Goal: Task Accomplishment & Management: Manage account settings

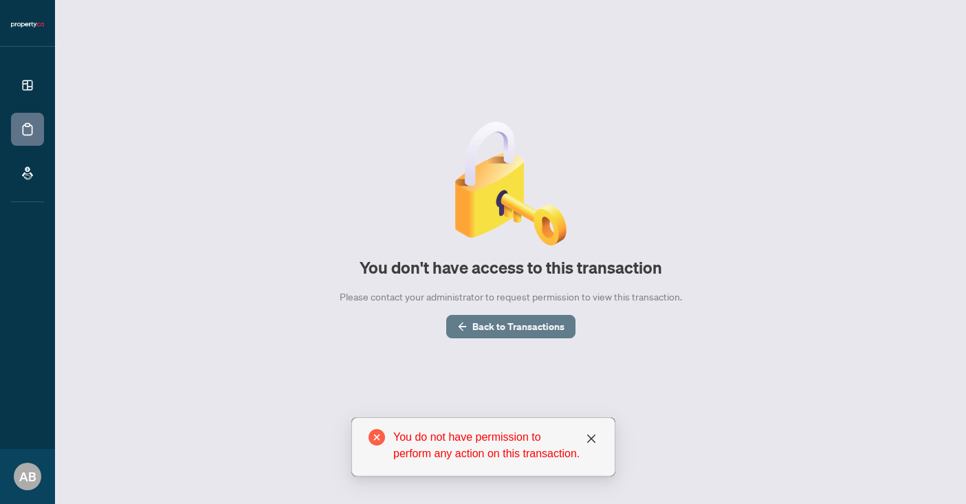
click at [497, 329] on span "Back to Transactions" at bounding box center [518, 326] width 92 height 22
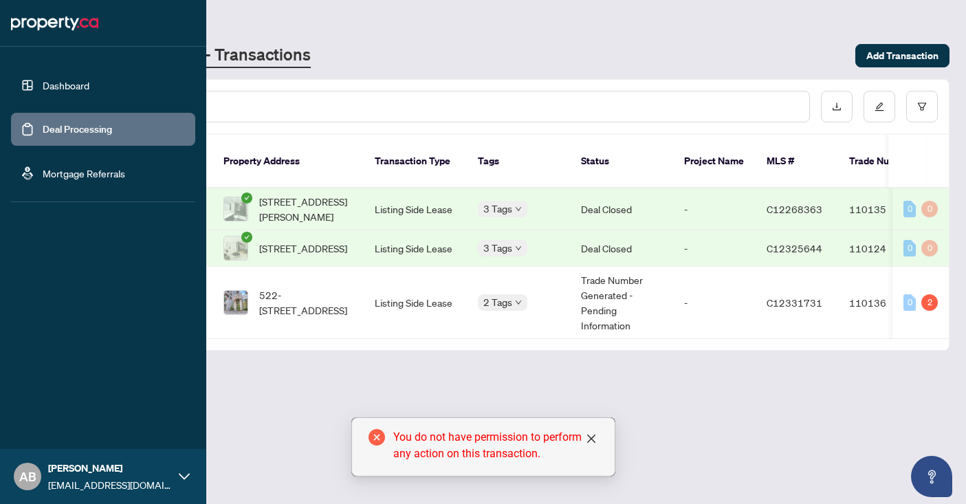
click at [39, 481] on span "AB" at bounding box center [27, 476] width 27 height 27
click at [102, 401] on button "Logout" at bounding box center [103, 394] width 184 height 23
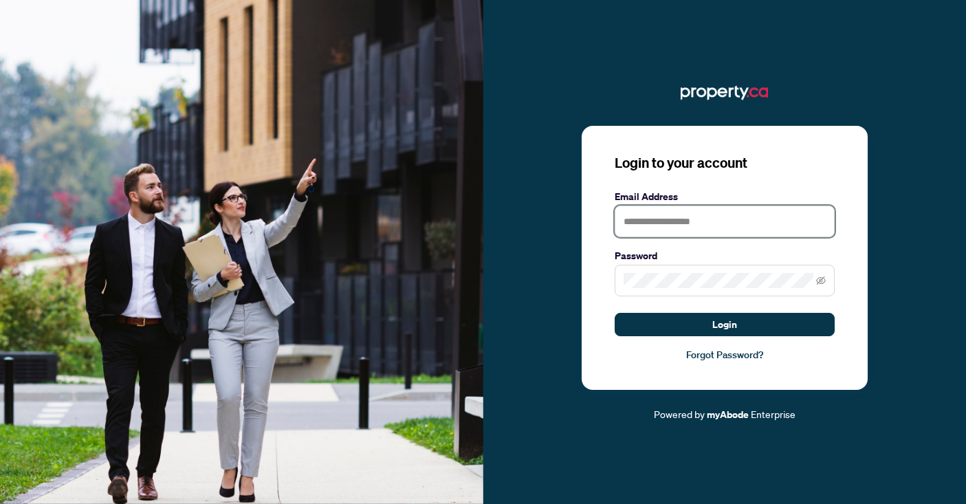
click at [718, 225] on input "text" at bounding box center [724, 222] width 220 height 32
click at [687, 222] on input "text" at bounding box center [724, 222] width 220 height 32
type input "**********"
click at [826, 279] on span at bounding box center [724, 281] width 220 height 32
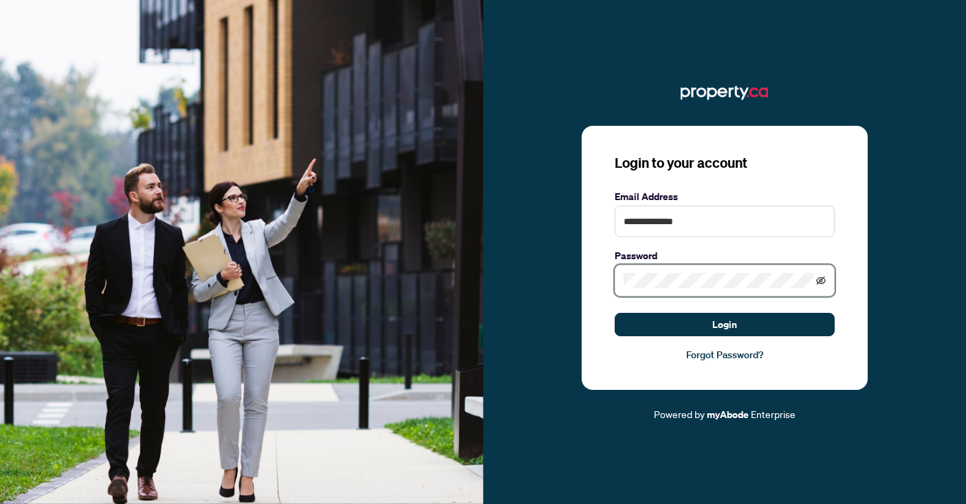
click at [822, 279] on icon "eye-invisible" at bounding box center [821, 281] width 10 height 10
click at [518, 266] on div "**********" at bounding box center [724, 252] width 483 height 340
click at [614, 313] on button "Login" at bounding box center [724, 324] width 220 height 23
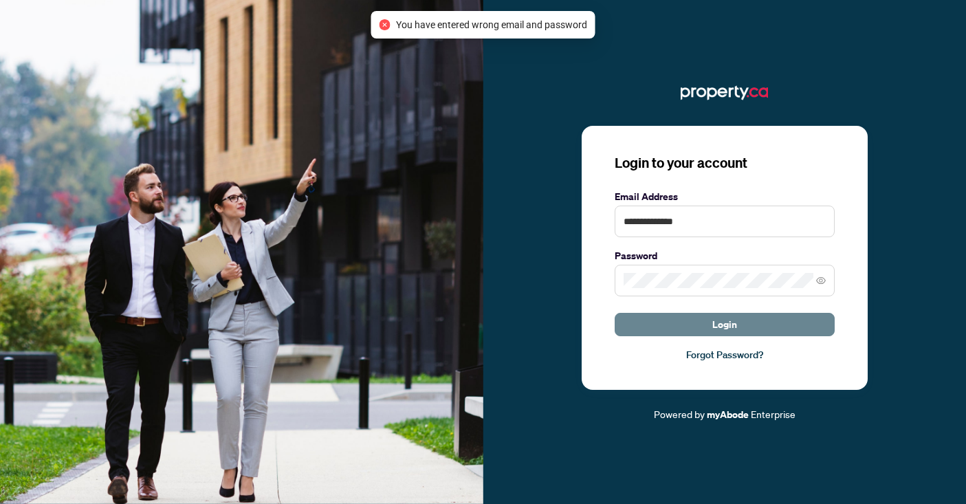
click at [694, 322] on button "Login" at bounding box center [724, 324] width 220 height 23
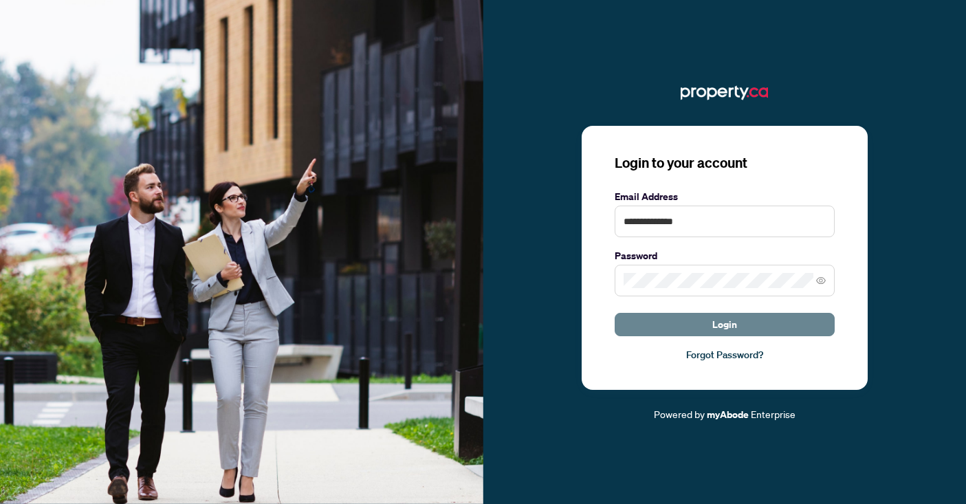
click at [712, 319] on span "Login" at bounding box center [724, 324] width 25 height 22
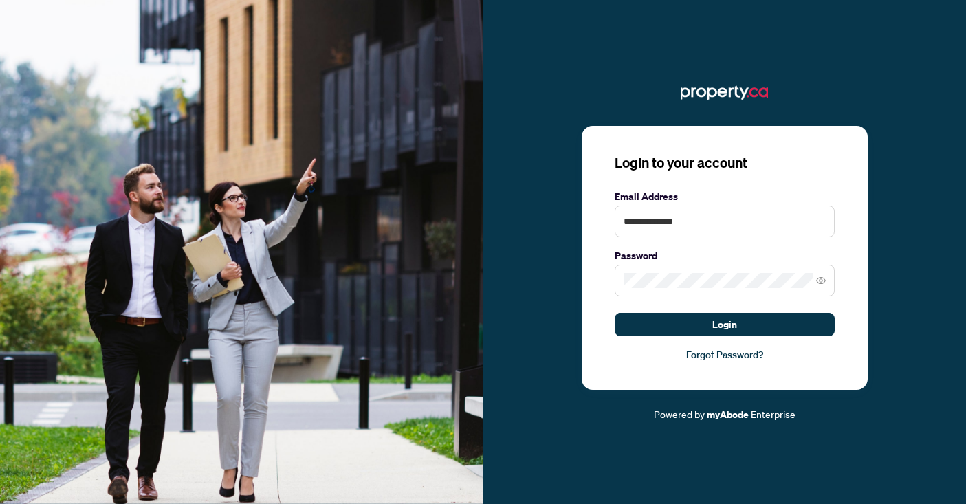
click at [727, 291] on span at bounding box center [724, 281] width 220 height 32
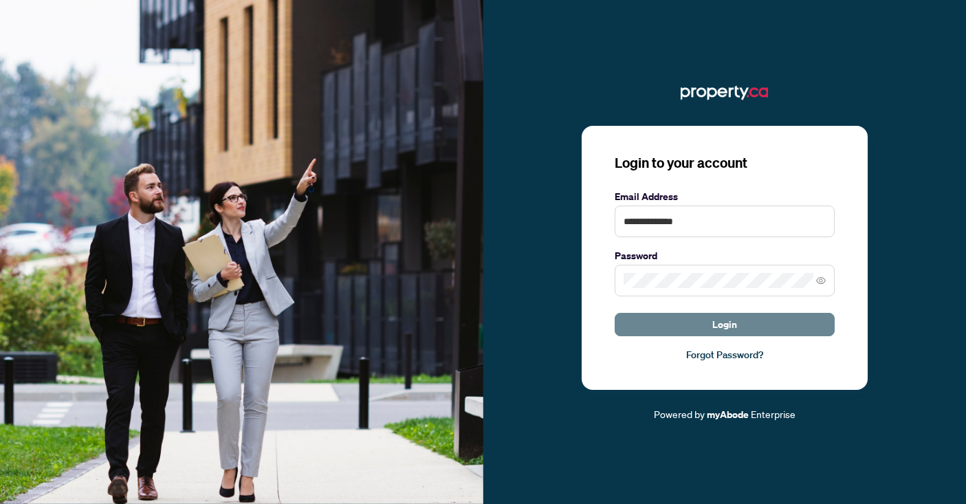
click at [718, 321] on span "Login" at bounding box center [724, 324] width 25 height 22
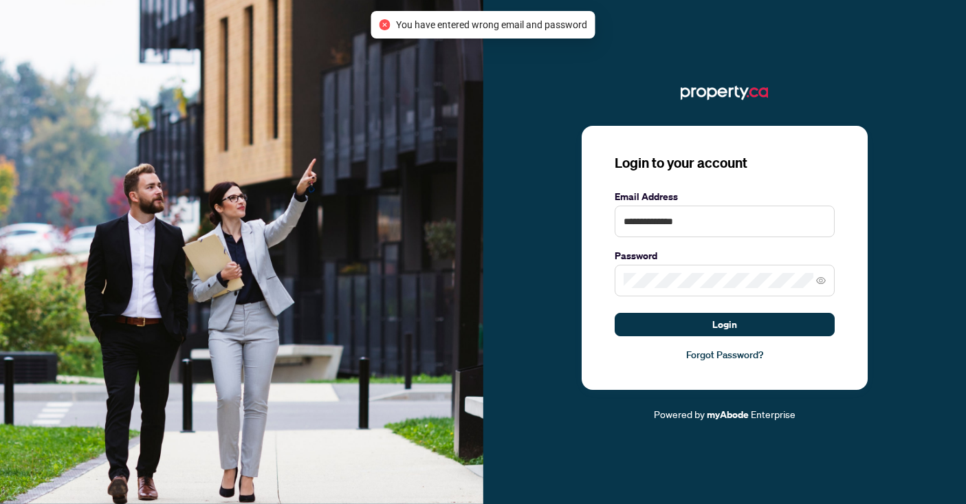
click at [705, 289] on span at bounding box center [724, 281] width 220 height 32
click at [614, 313] on button "Login" at bounding box center [724, 324] width 220 height 23
click at [568, 277] on div "**********" at bounding box center [724, 252] width 483 height 340
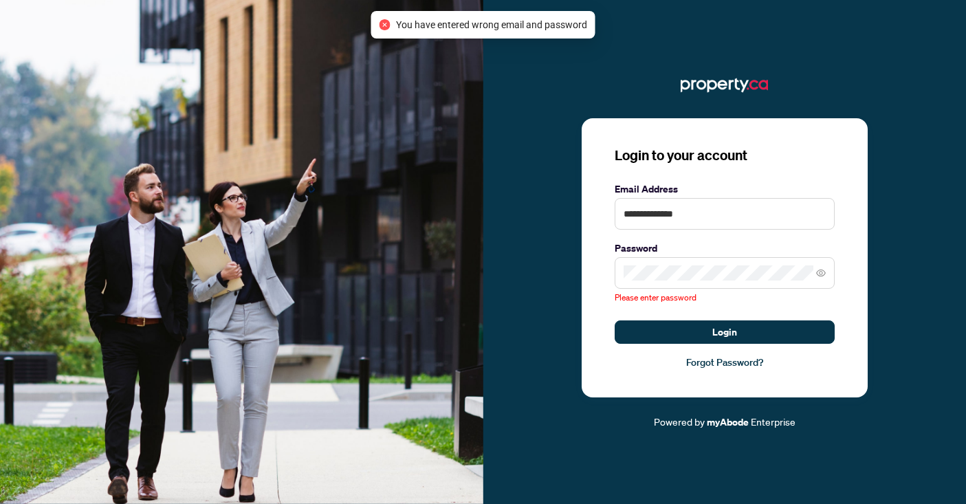
click at [485, 141] on div "**********" at bounding box center [724, 252] width 483 height 356
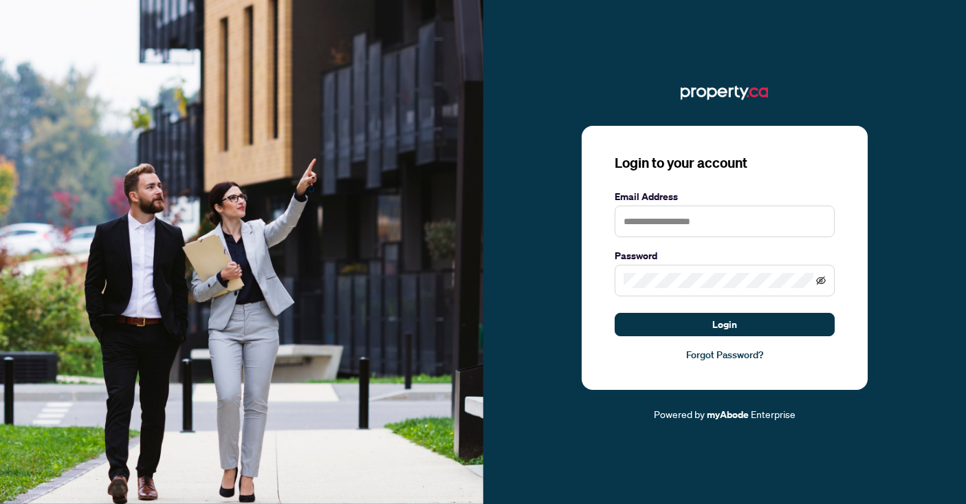
click at [819, 282] on icon "eye-invisible" at bounding box center [821, 281] width 10 height 10
click at [489, 263] on div "Login to your account Email Address Password Login Forgot Password? Powered by …" at bounding box center [724, 252] width 483 height 340
click at [500, 96] on div at bounding box center [724, 93] width 483 height 22
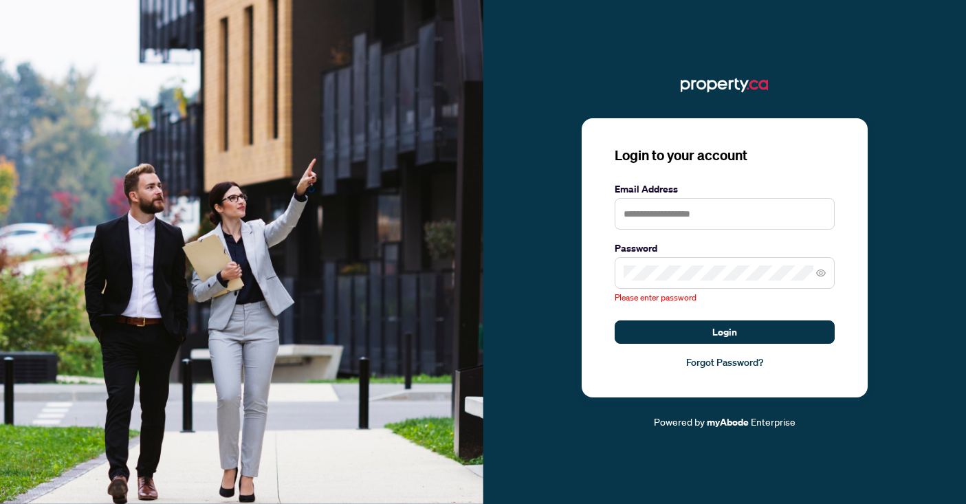
click at [669, 292] on span "Please enter password" at bounding box center [655, 297] width 82 height 10
click at [685, 206] on input "text" at bounding box center [724, 214] width 220 height 32
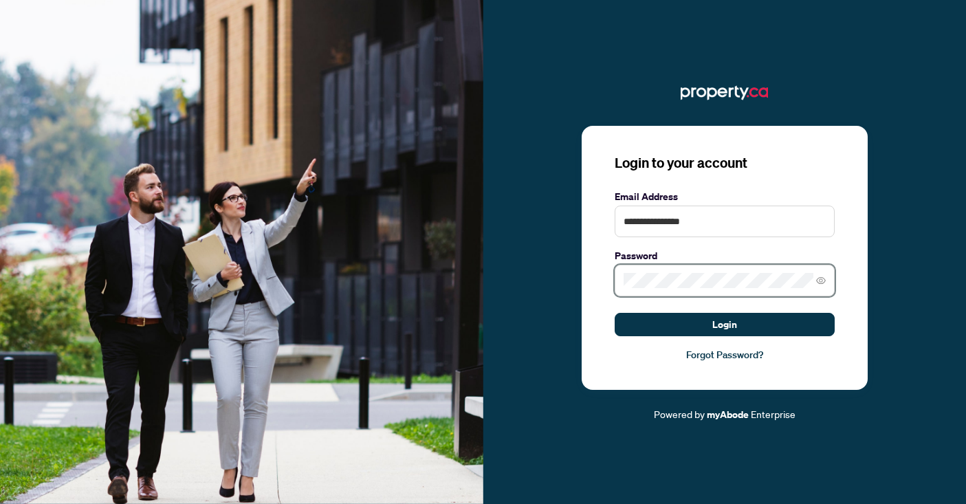
click at [614, 313] on button "Login" at bounding box center [724, 324] width 220 height 23
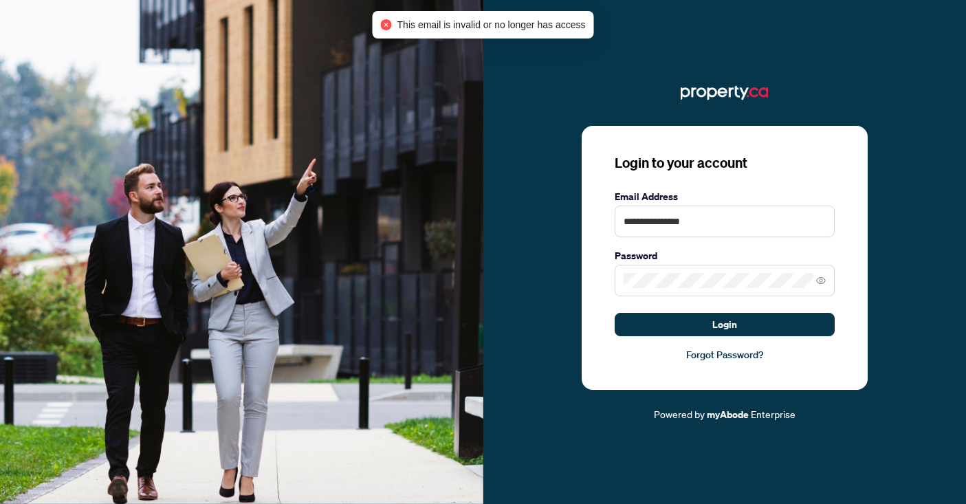
click at [751, 291] on span at bounding box center [724, 281] width 220 height 32
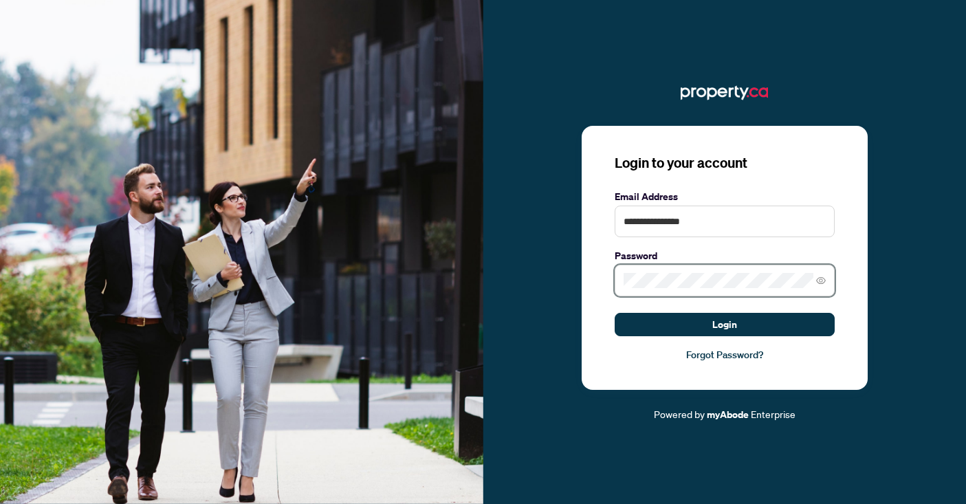
click at [614, 313] on button "Login" at bounding box center [724, 324] width 220 height 23
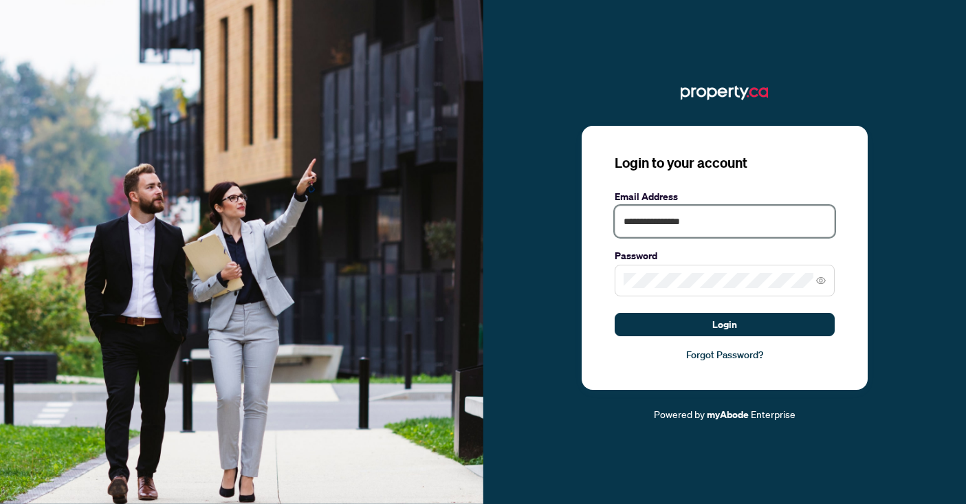
drag, startPoint x: 694, startPoint y: 225, endPoint x: 651, endPoint y: 227, distance: 42.7
click at [651, 227] on input "**********" at bounding box center [724, 222] width 220 height 32
click at [614, 313] on button "Login" at bounding box center [724, 324] width 220 height 23
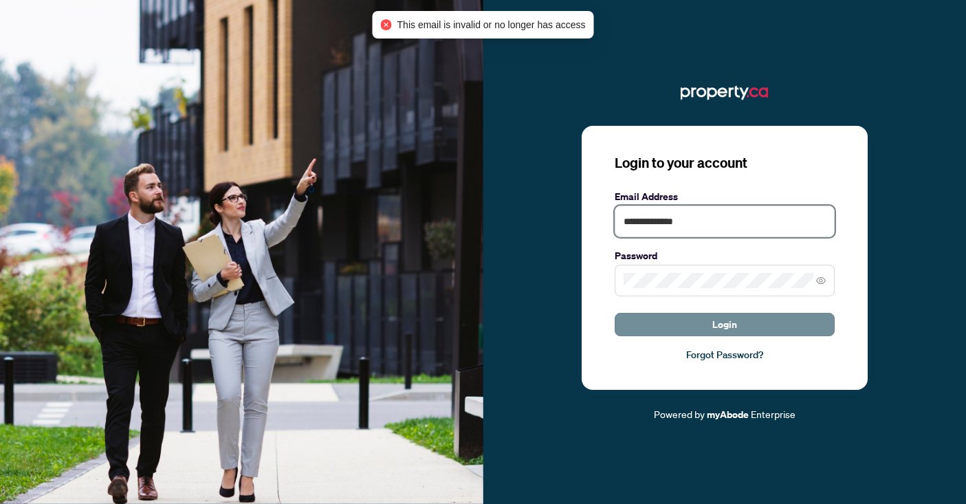
type input "**********"
click at [742, 313] on button "Login" at bounding box center [724, 324] width 220 height 23
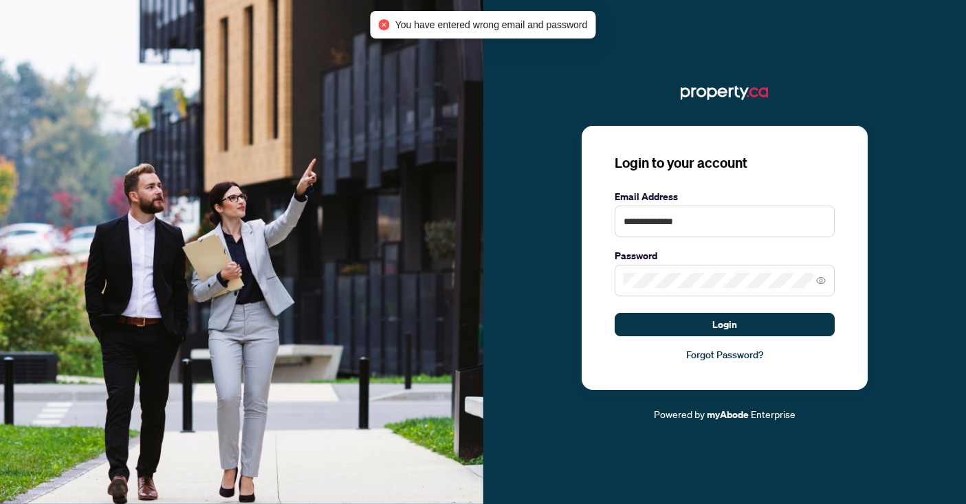
click at [735, 292] on span at bounding box center [724, 281] width 220 height 32
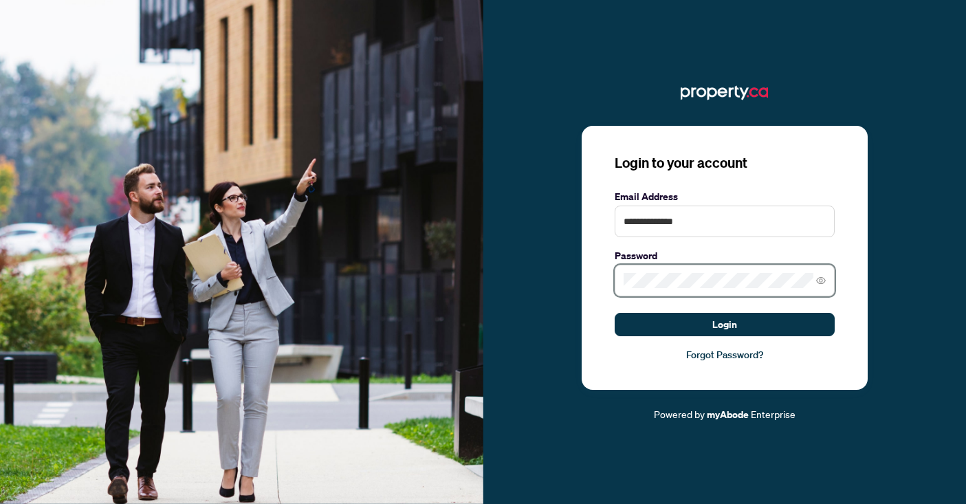
click at [614, 313] on button "Login" at bounding box center [724, 324] width 220 height 23
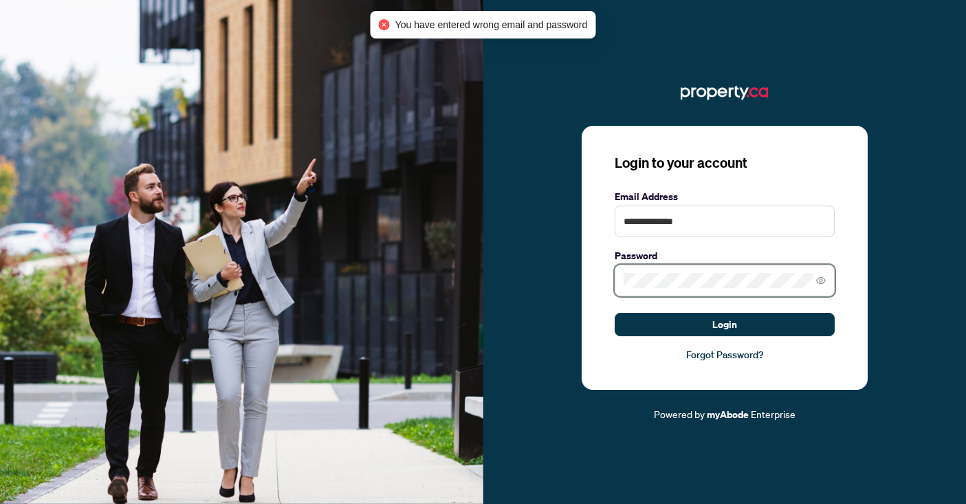
click at [367, 312] on div "**********" at bounding box center [483, 252] width 966 height 504
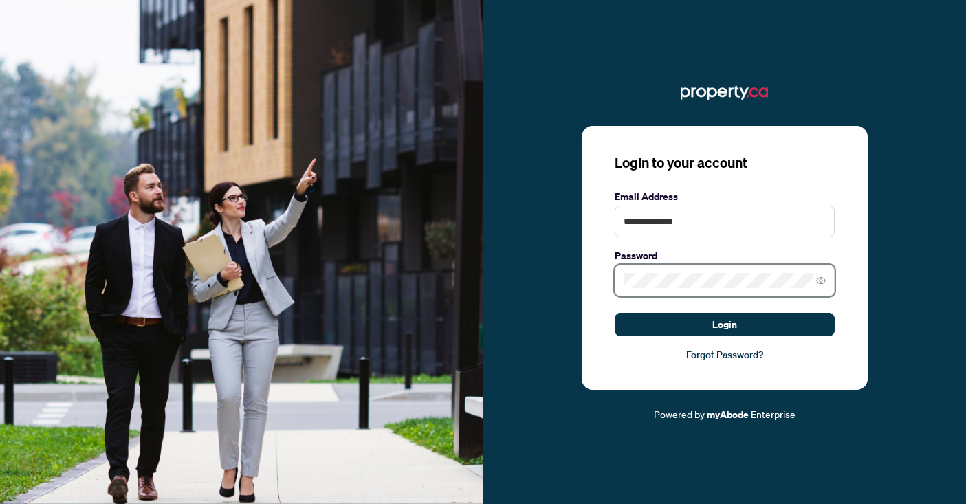
click at [614, 313] on button "Login" at bounding box center [724, 324] width 220 height 23
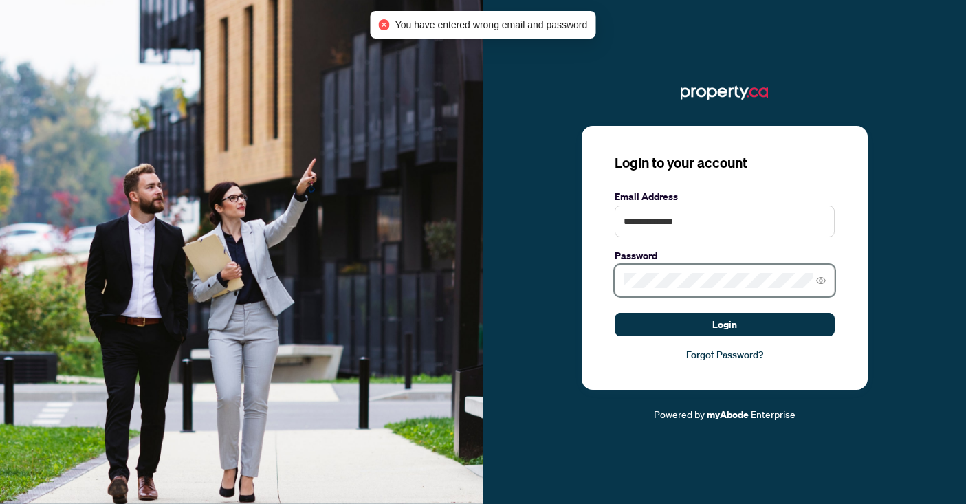
click at [614, 313] on button "Login" at bounding box center [724, 324] width 220 height 23
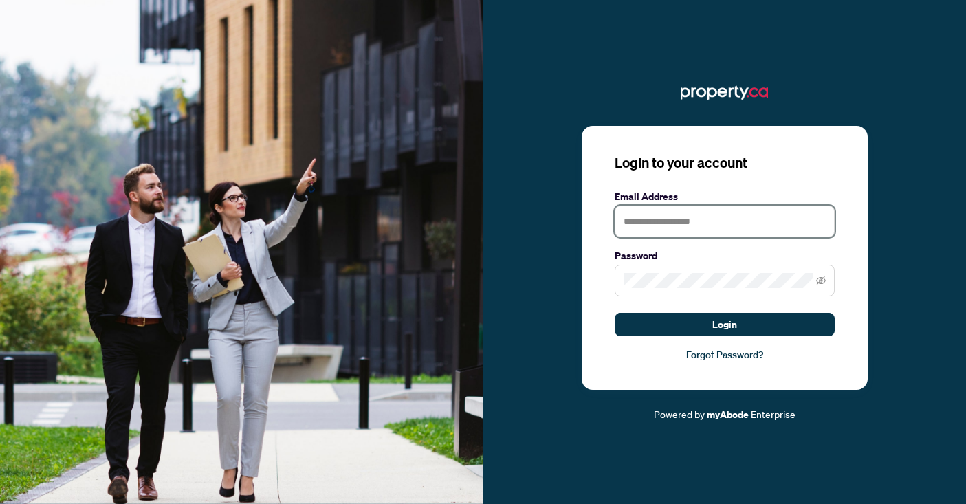
click at [687, 226] on input "text" at bounding box center [724, 222] width 220 height 32
click at [489, 32] on div "Login to your account Email Address Password Login Forgot Password? Powered by …" at bounding box center [724, 252] width 483 height 504
